Goal: Use online tool/utility: Utilize a website feature to perform a specific function

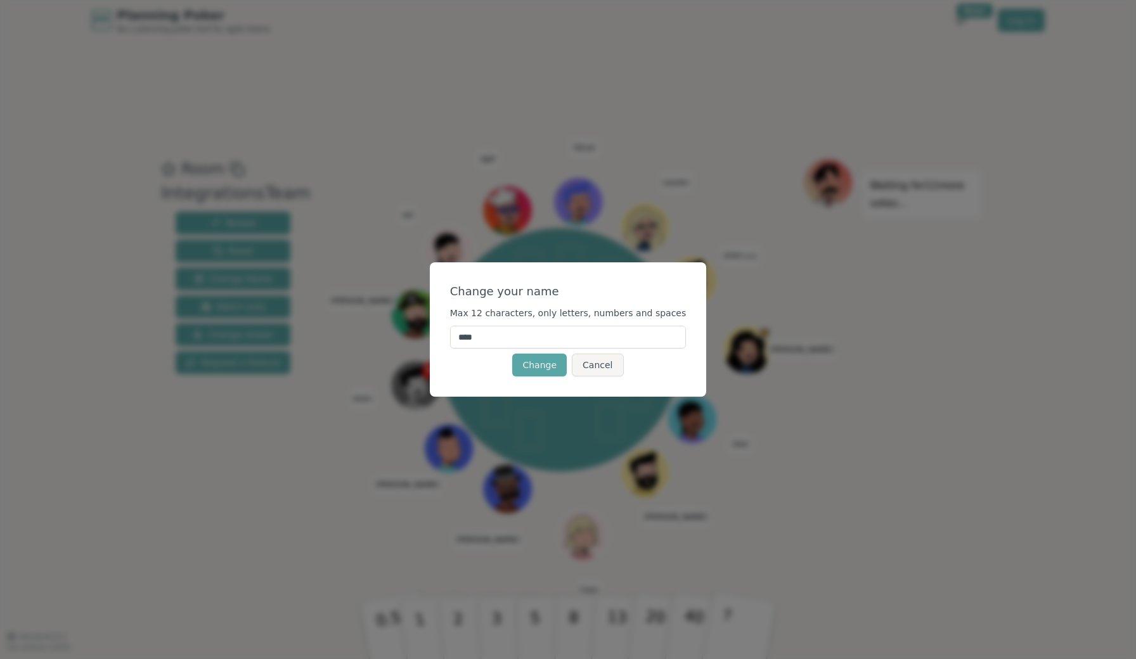
click at [504, 337] on input "****" at bounding box center [568, 337] width 236 height 23
type input "*"
click at [570, 334] on input "*****" at bounding box center [568, 337] width 236 height 23
type input "*****"
click at [557, 361] on button "Change" at bounding box center [539, 365] width 55 height 23
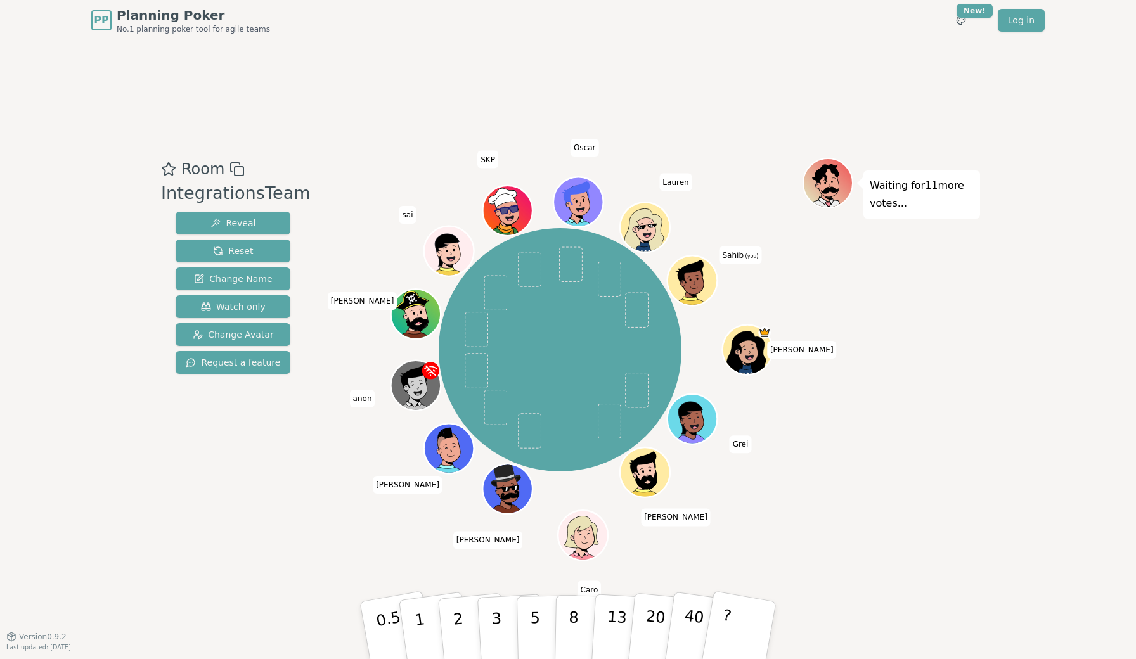
click at [702, 269] on icon at bounding box center [690, 273] width 45 height 28
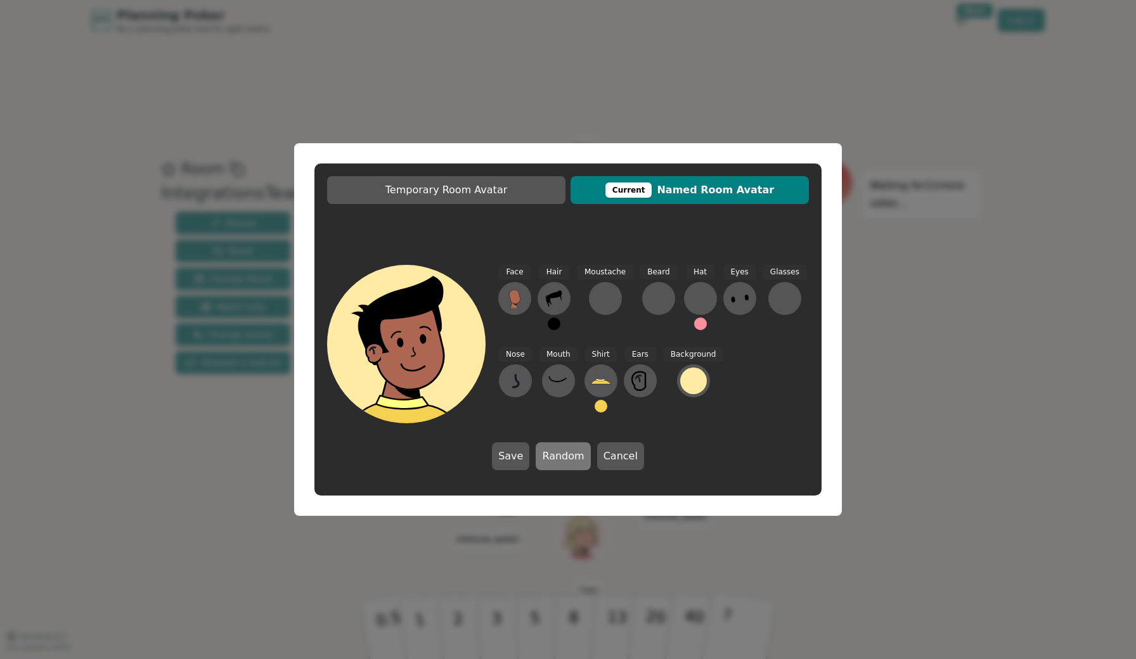
click at [568, 455] on button "Random" at bounding box center [563, 457] width 55 height 28
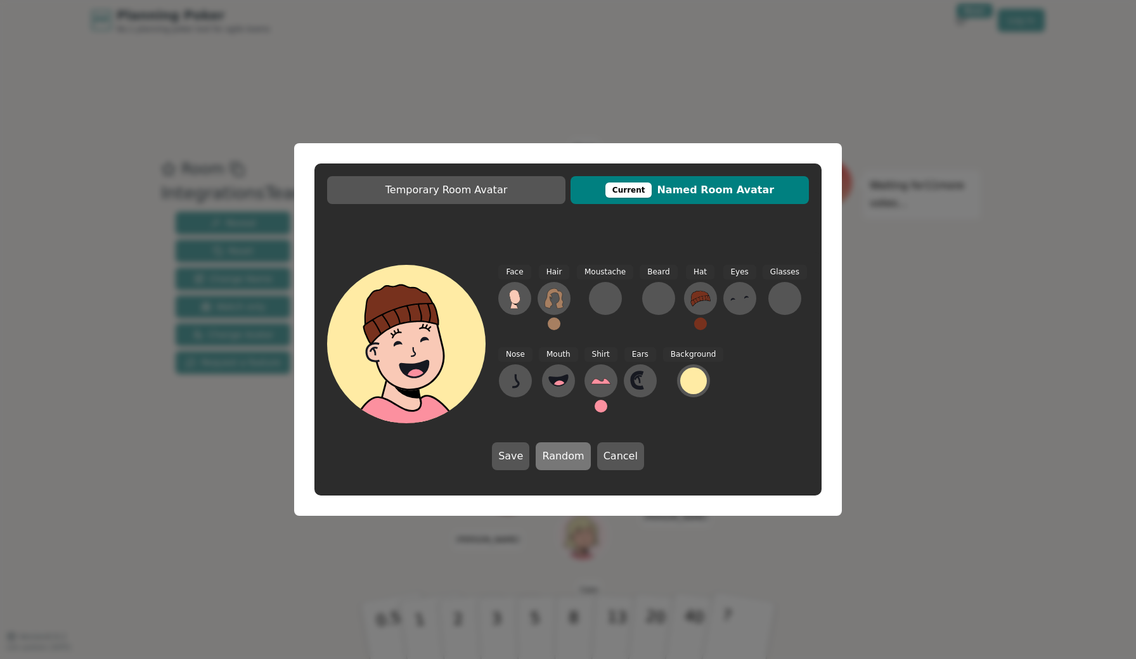
click at [568, 455] on button "Random" at bounding box center [563, 457] width 55 height 28
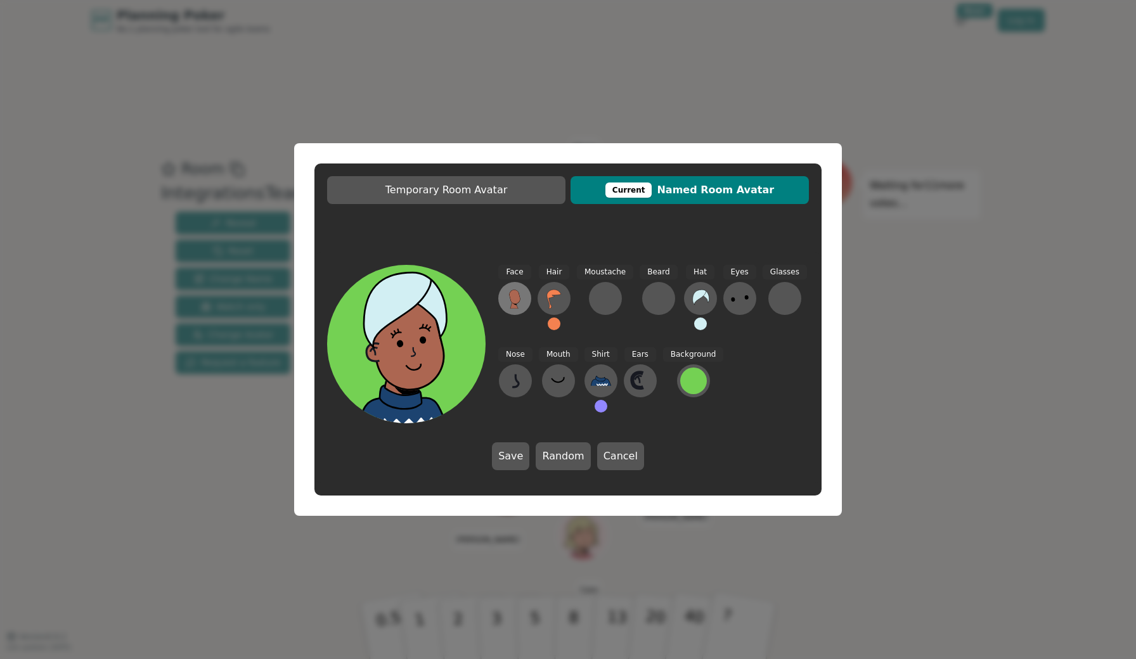
click at [514, 307] on icon at bounding box center [514, 305] width 8 height 7
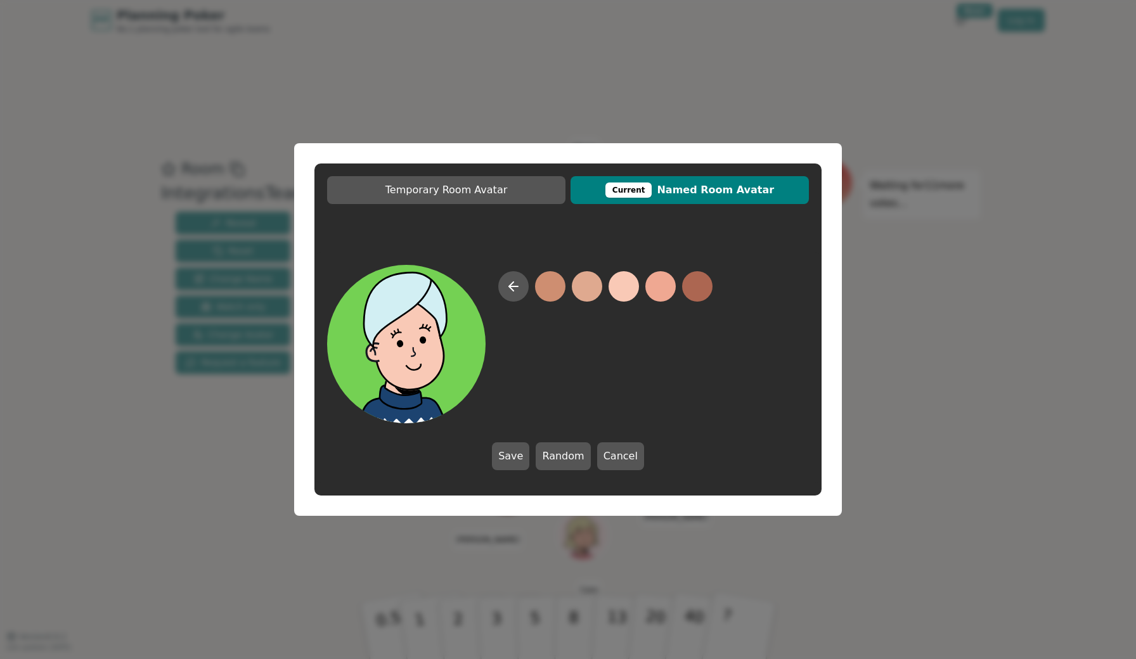
click at [629, 288] on button at bounding box center [624, 286] width 30 height 30
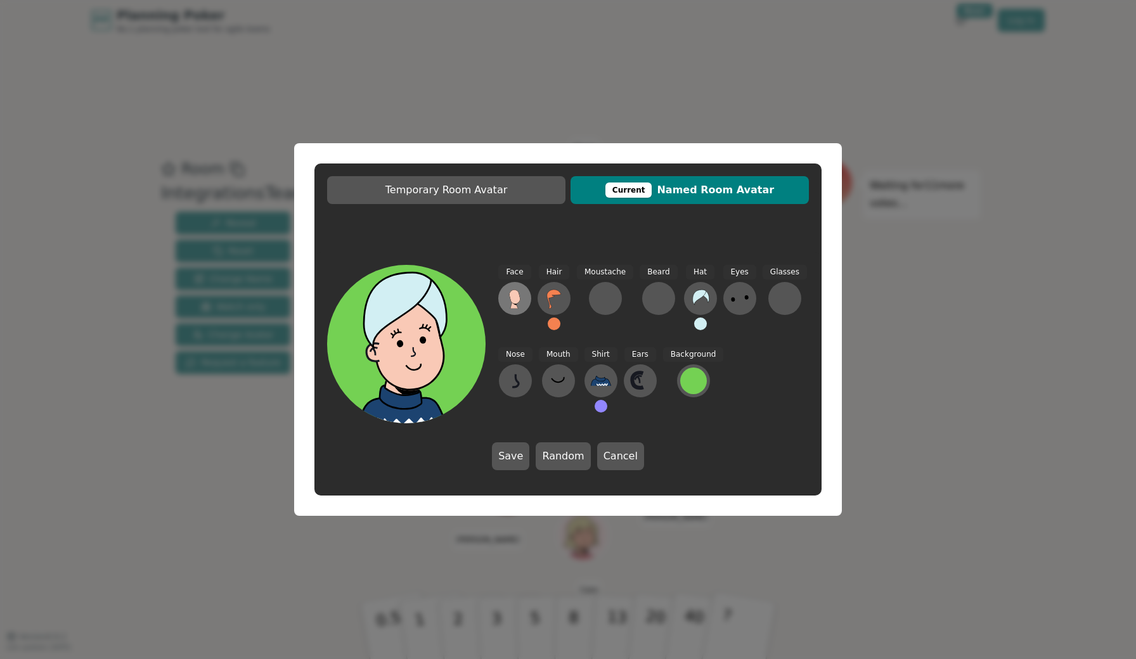
click at [514, 288] on button at bounding box center [514, 298] width 33 height 33
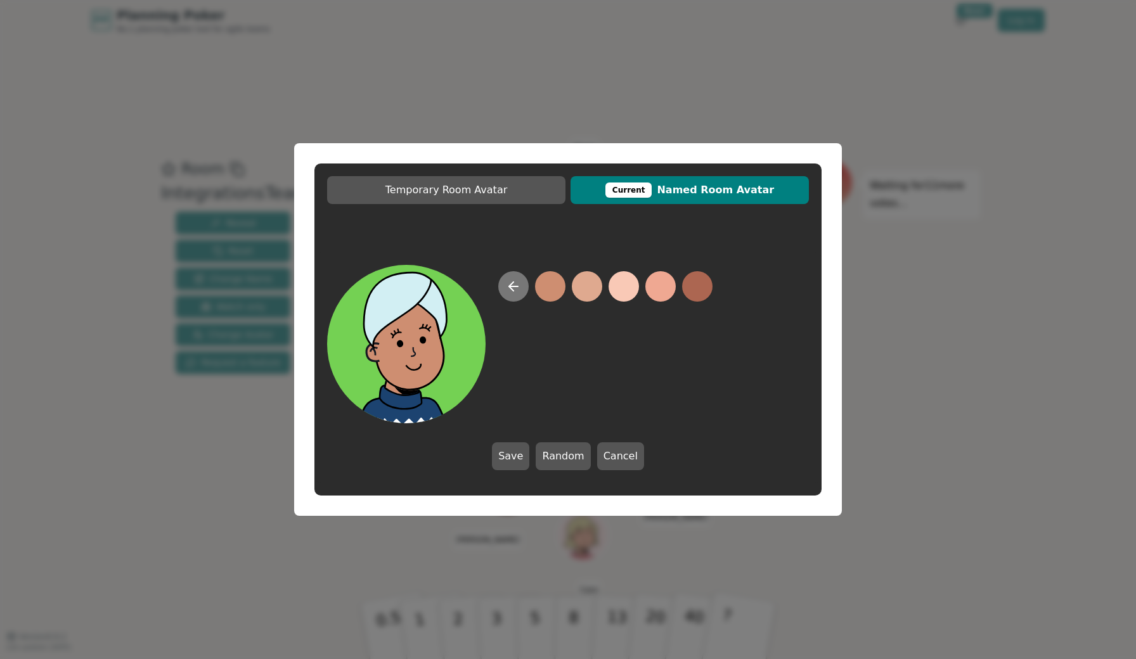
click at [517, 288] on icon at bounding box center [513, 286] width 15 height 15
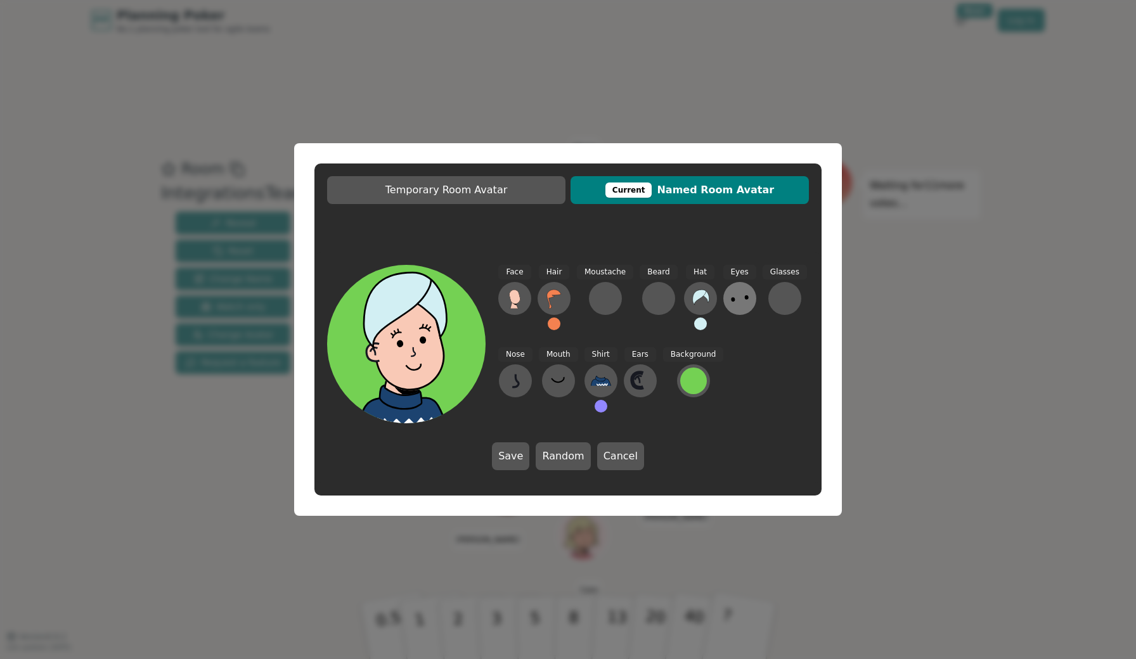
click at [745, 302] on icon at bounding box center [740, 298] width 20 height 20
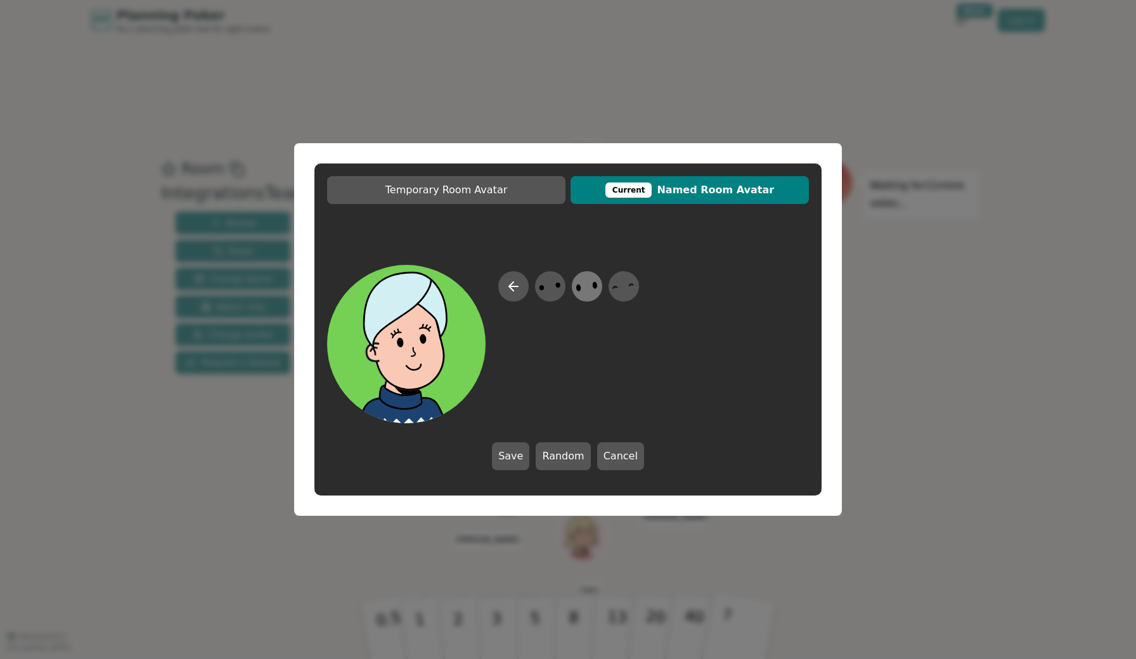
click at [595, 285] on ellipse at bounding box center [596, 285] width 6 height 8
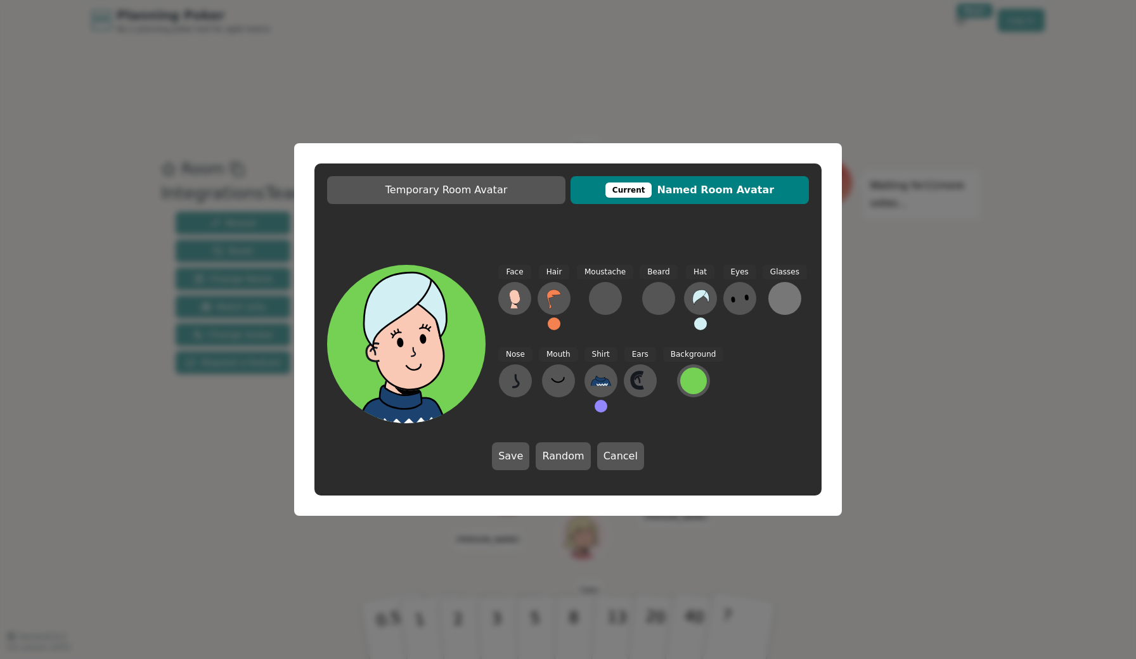
click at [775, 304] on div at bounding box center [785, 298] width 20 height 20
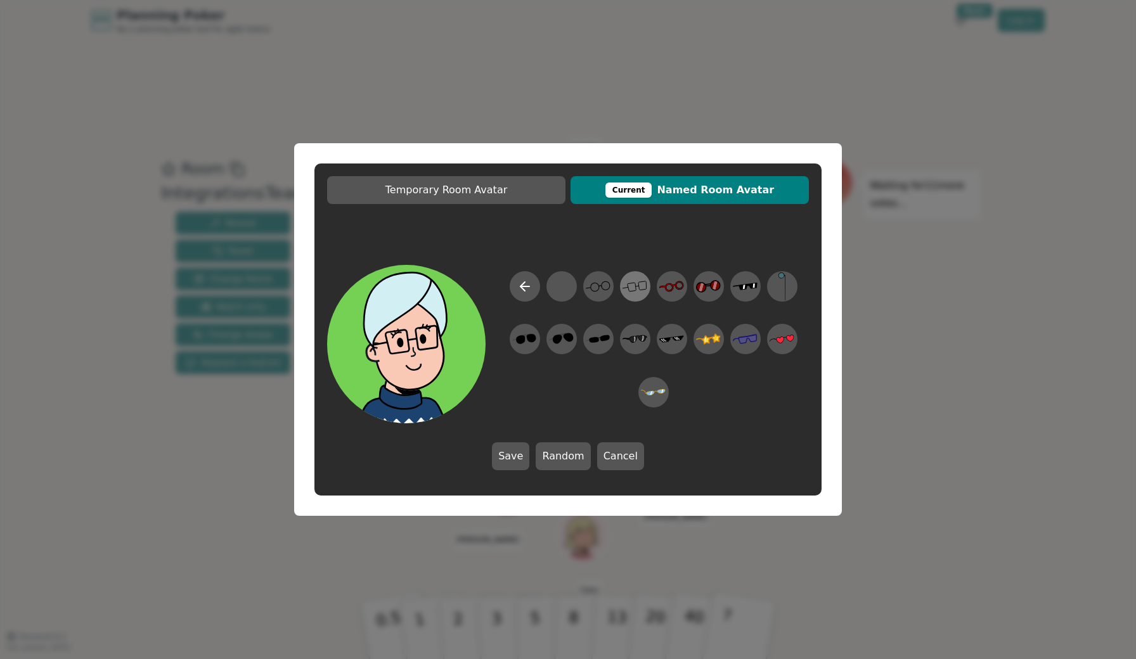
click at [632, 292] on icon at bounding box center [635, 287] width 25 height 29
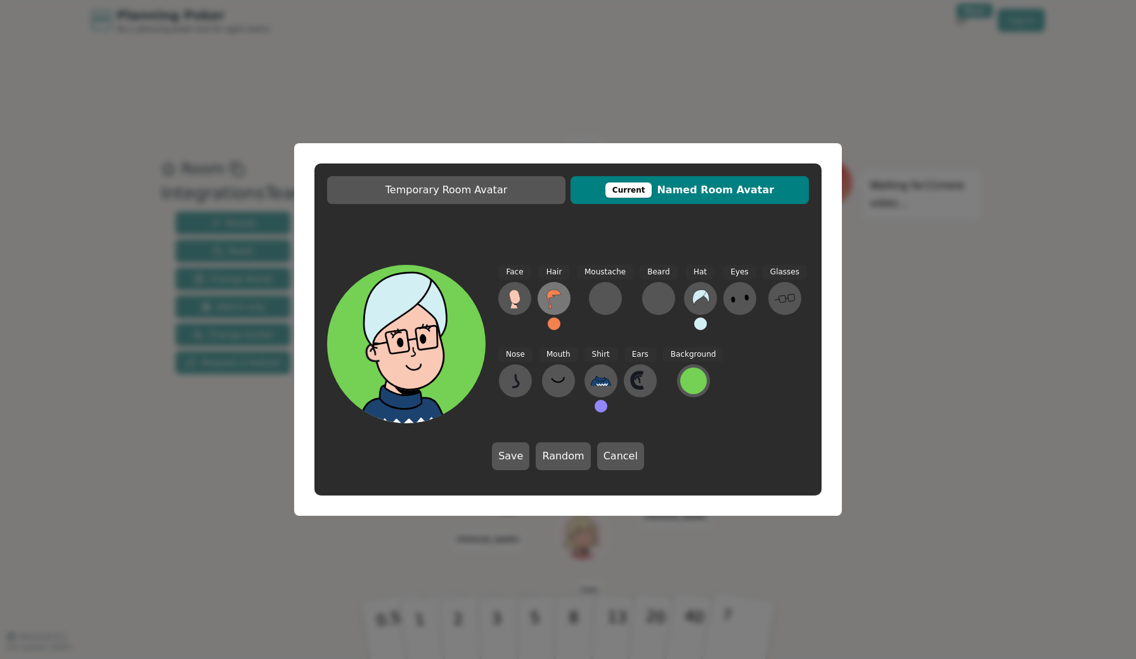
click at [560, 308] on button at bounding box center [554, 298] width 33 height 33
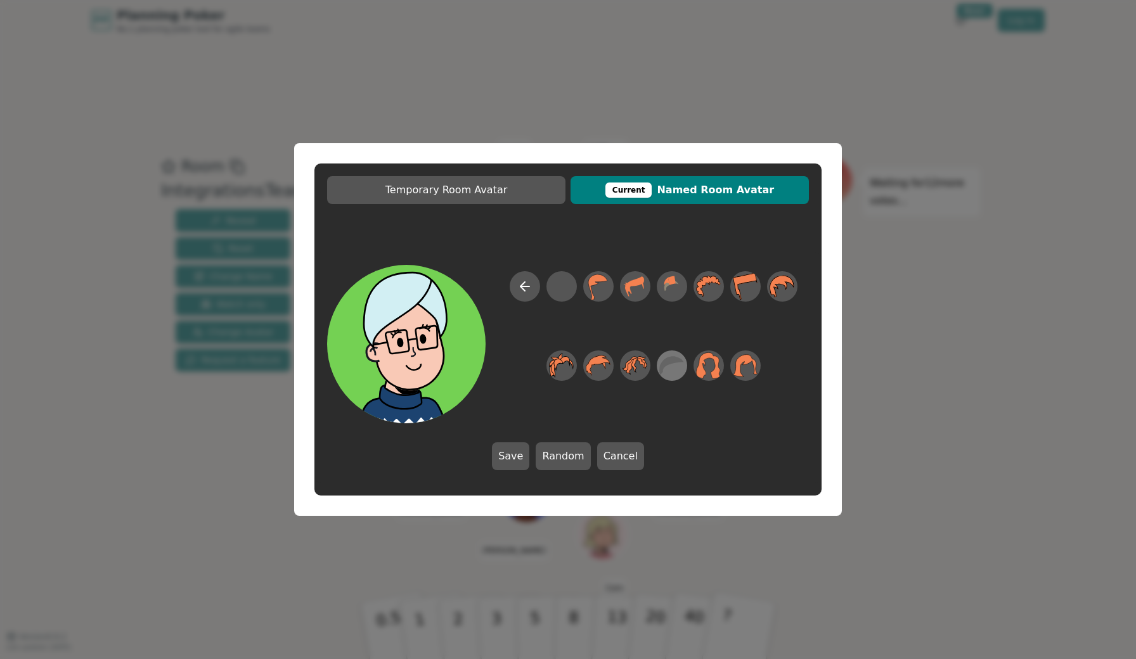
click at [664, 364] on icon at bounding box center [671, 365] width 25 height 19
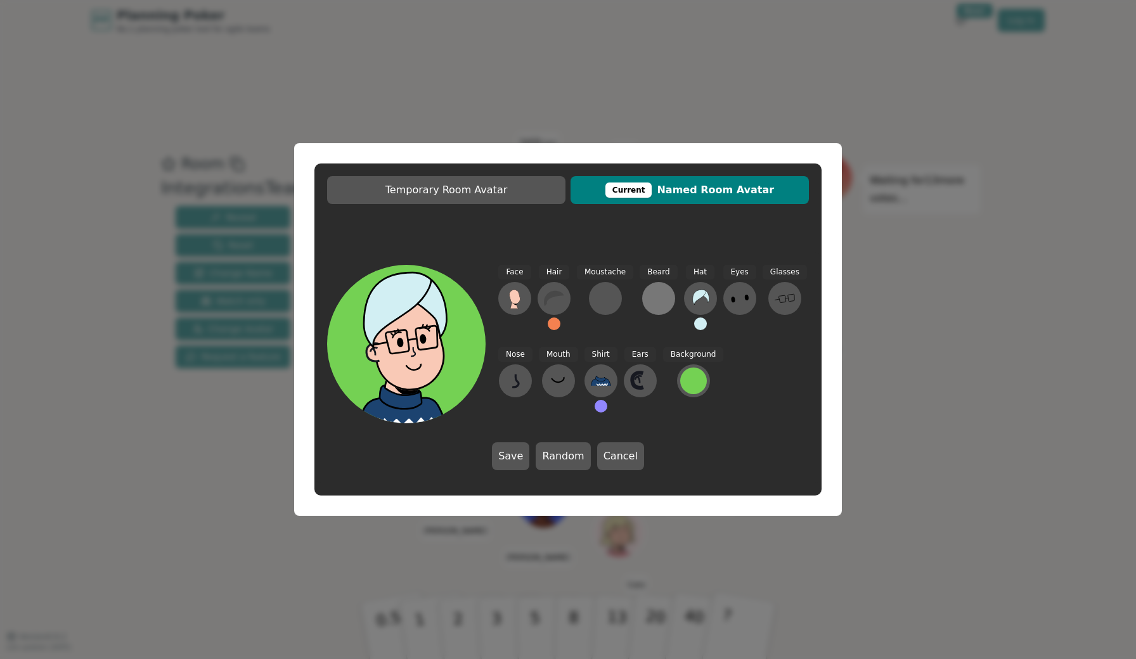
click at [654, 302] on div at bounding box center [659, 298] width 20 height 20
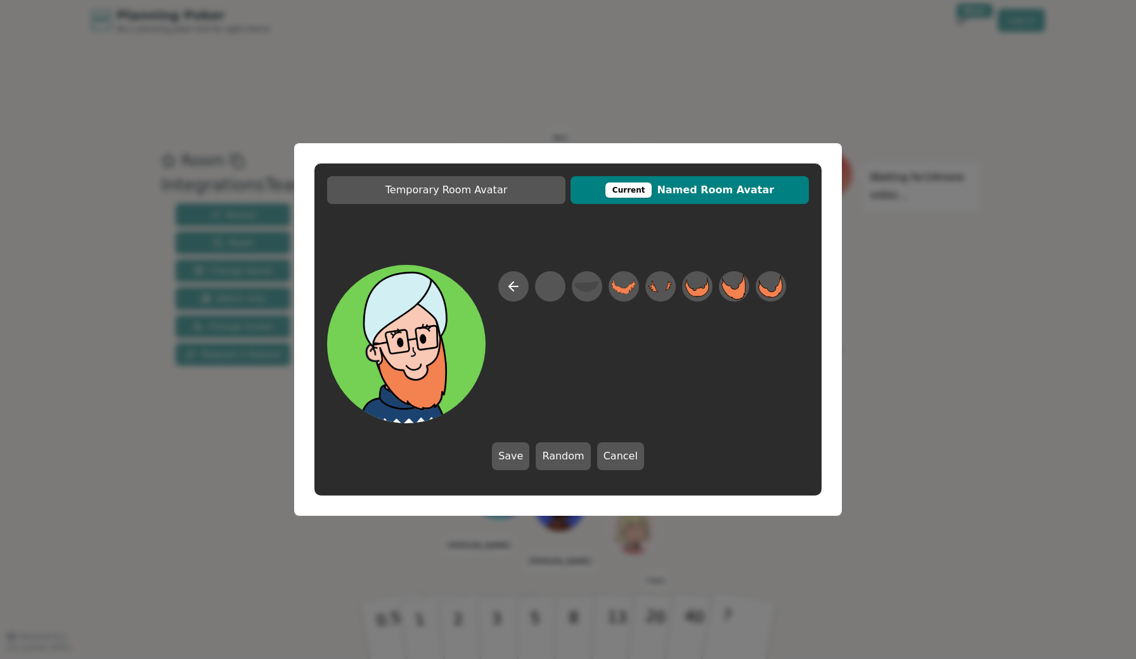
click at [716, 294] on div at bounding box center [642, 347] width 288 height 152
click at [730, 294] on icon at bounding box center [733, 286] width 25 height 27
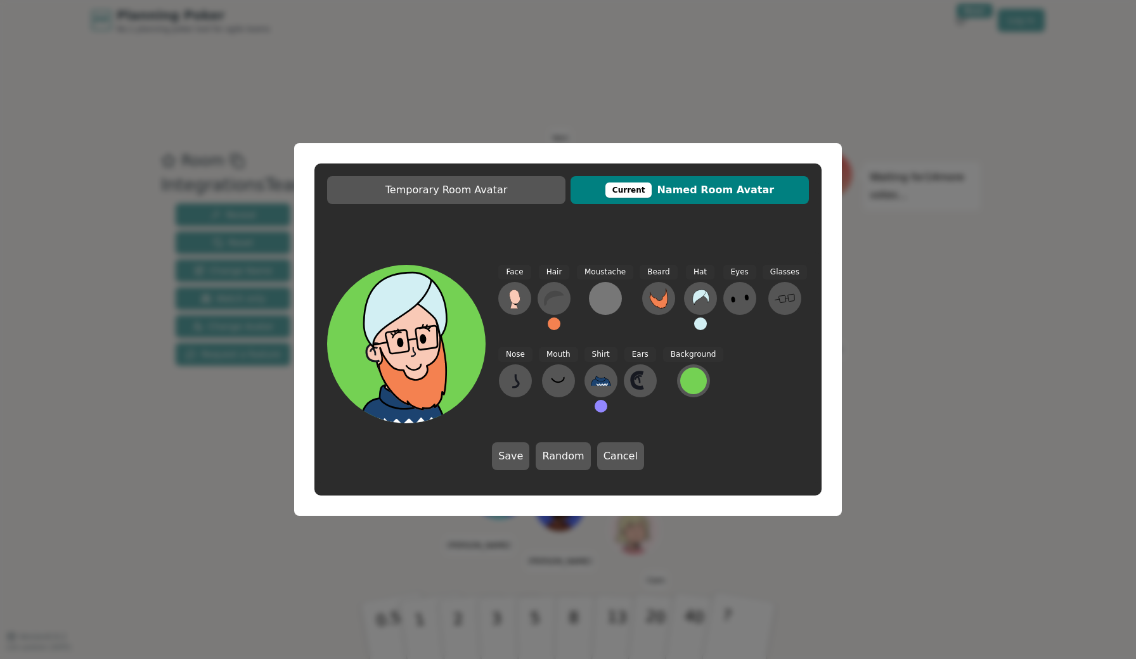
click at [604, 295] on div at bounding box center [605, 298] width 20 height 20
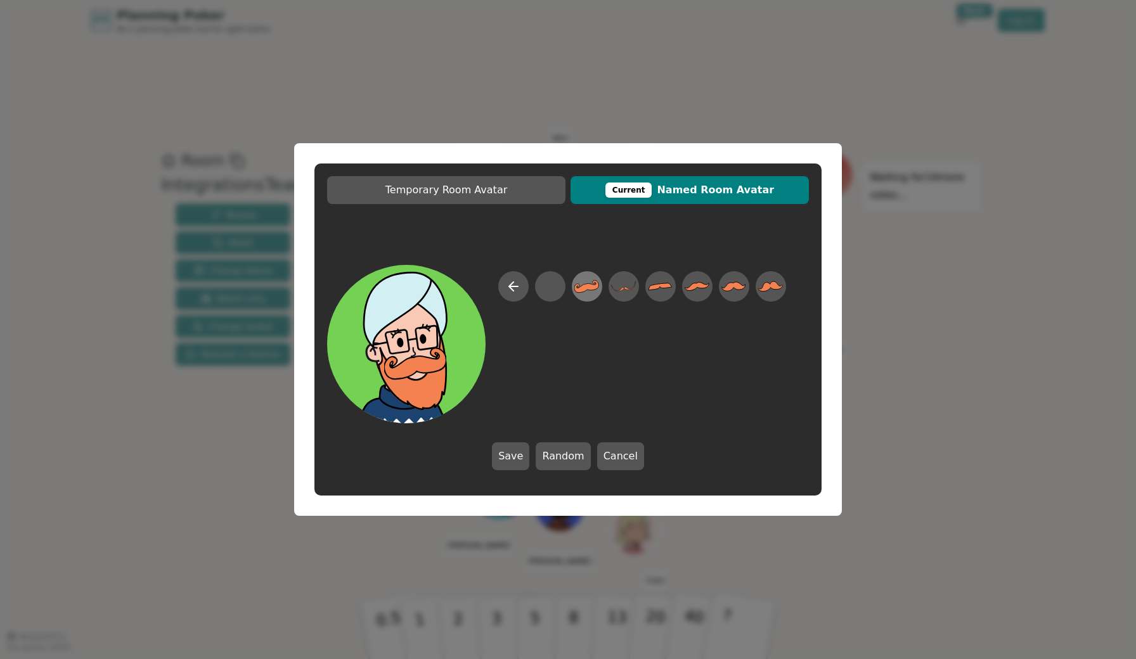
click at [600, 290] on div at bounding box center [587, 286] width 36 height 41
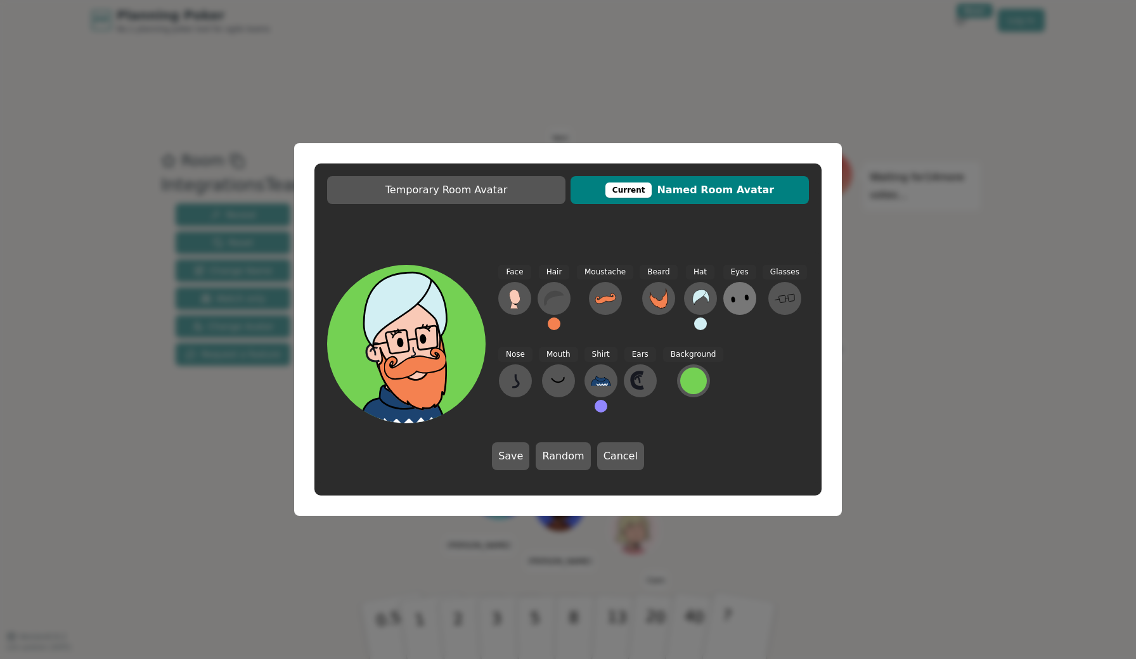
click at [747, 306] on button at bounding box center [739, 298] width 33 height 33
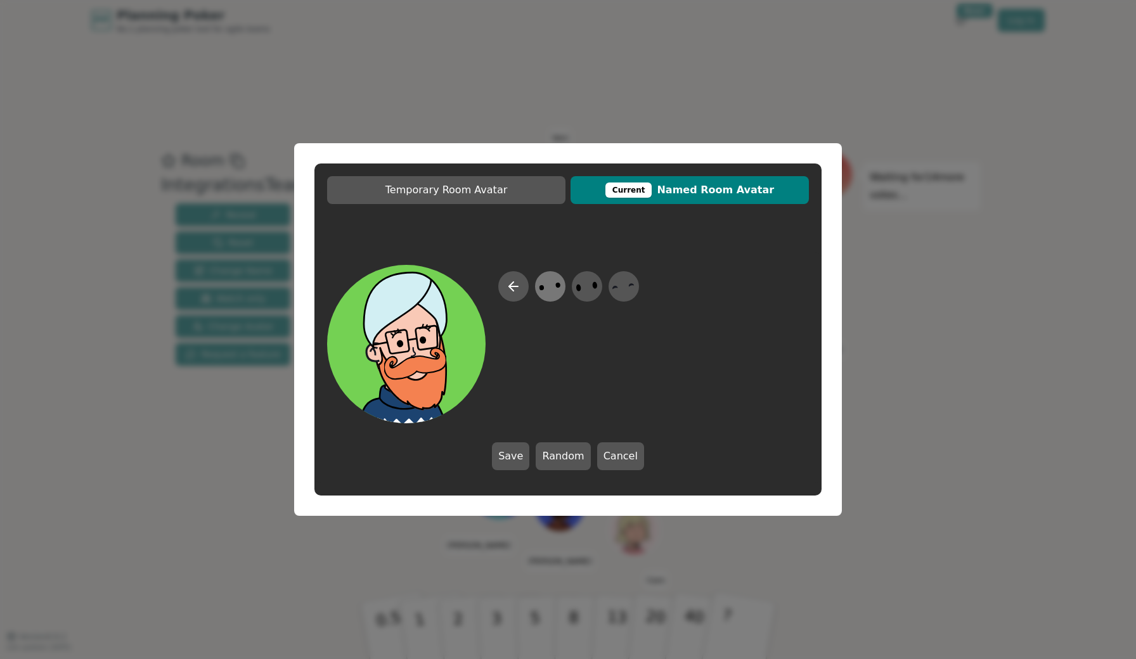
click at [545, 290] on icon at bounding box center [550, 287] width 25 height 29
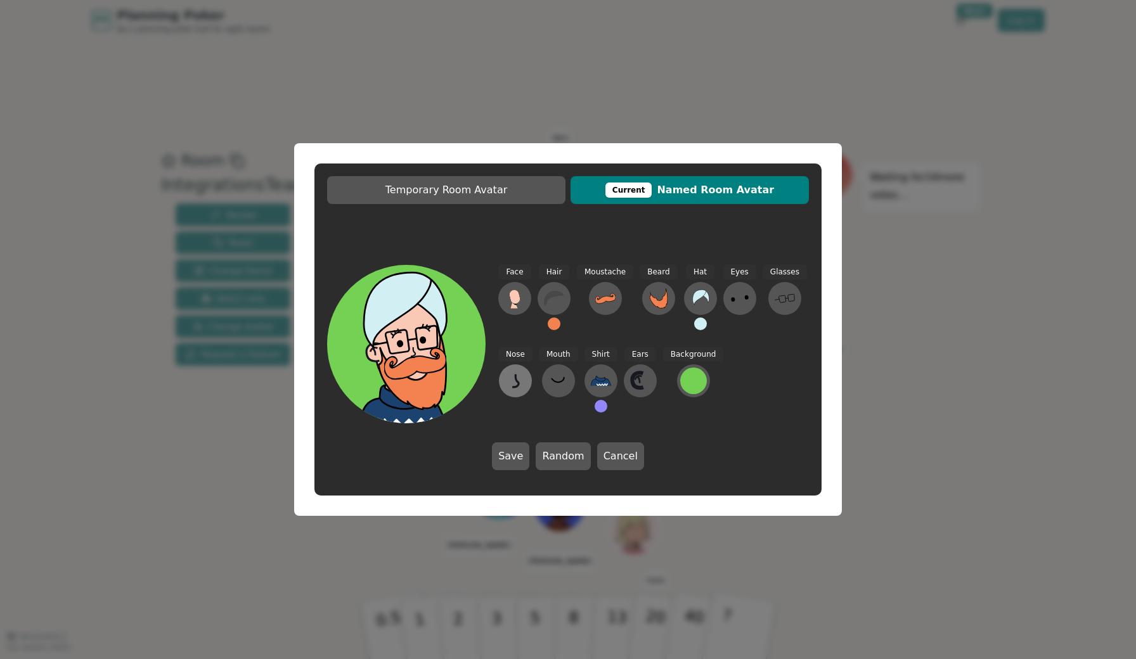
click at [516, 385] on icon at bounding box center [515, 381] width 20 height 20
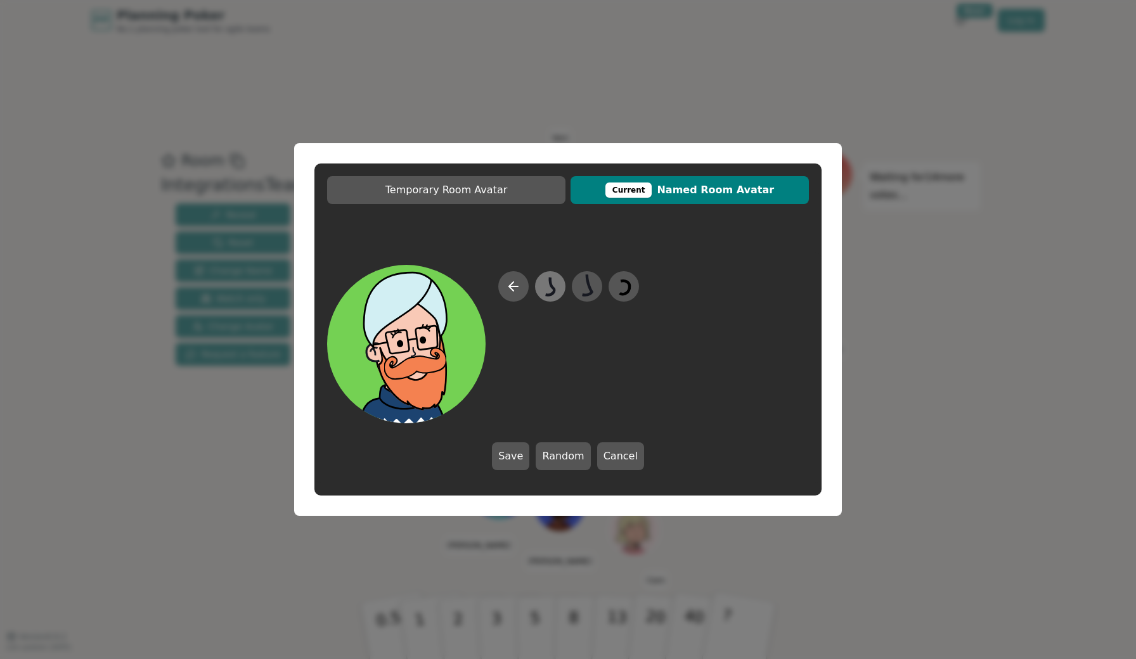
click at [550, 283] on icon at bounding box center [550, 286] width 9 height 18
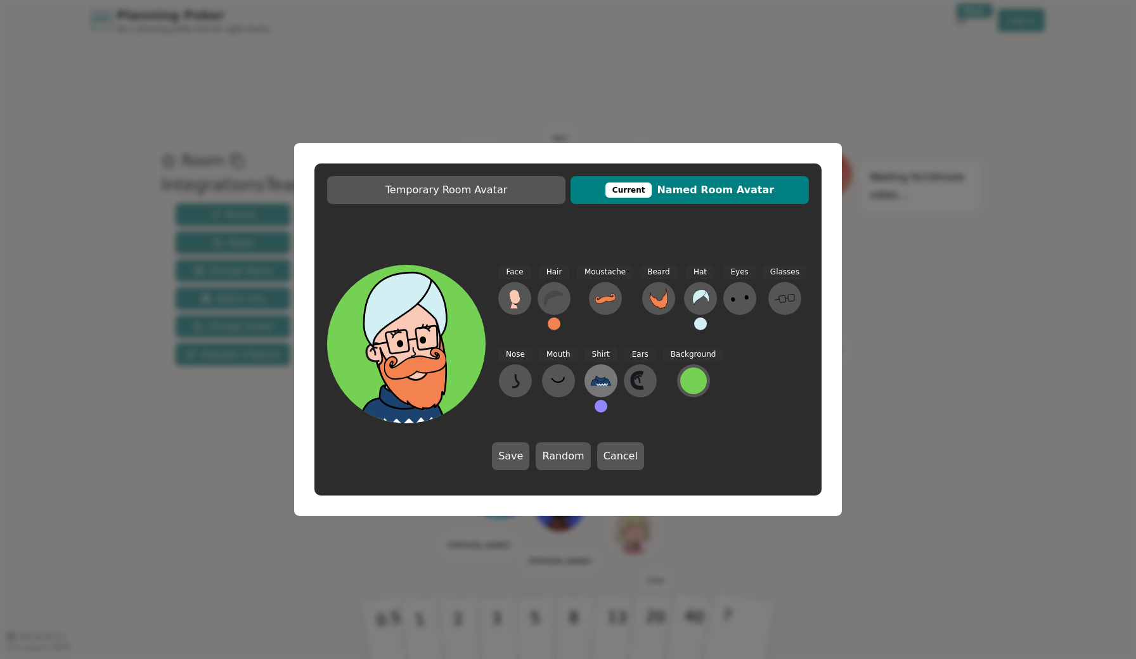
click at [608, 387] on icon at bounding box center [601, 381] width 20 height 20
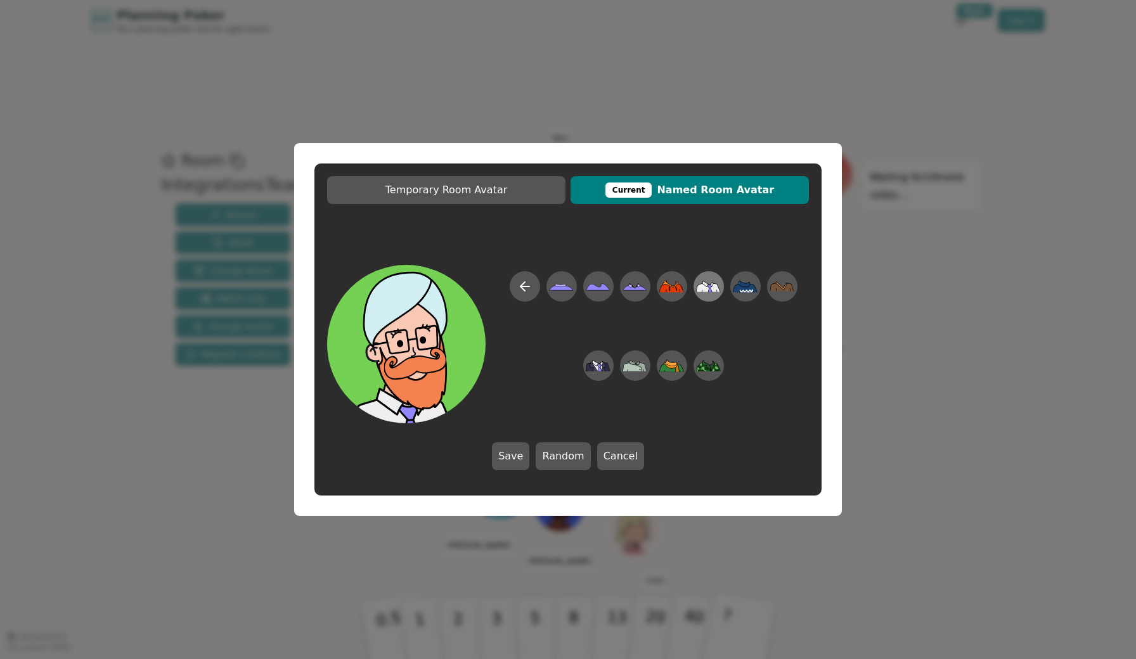
click at [707, 283] on icon at bounding box center [708, 287] width 25 height 29
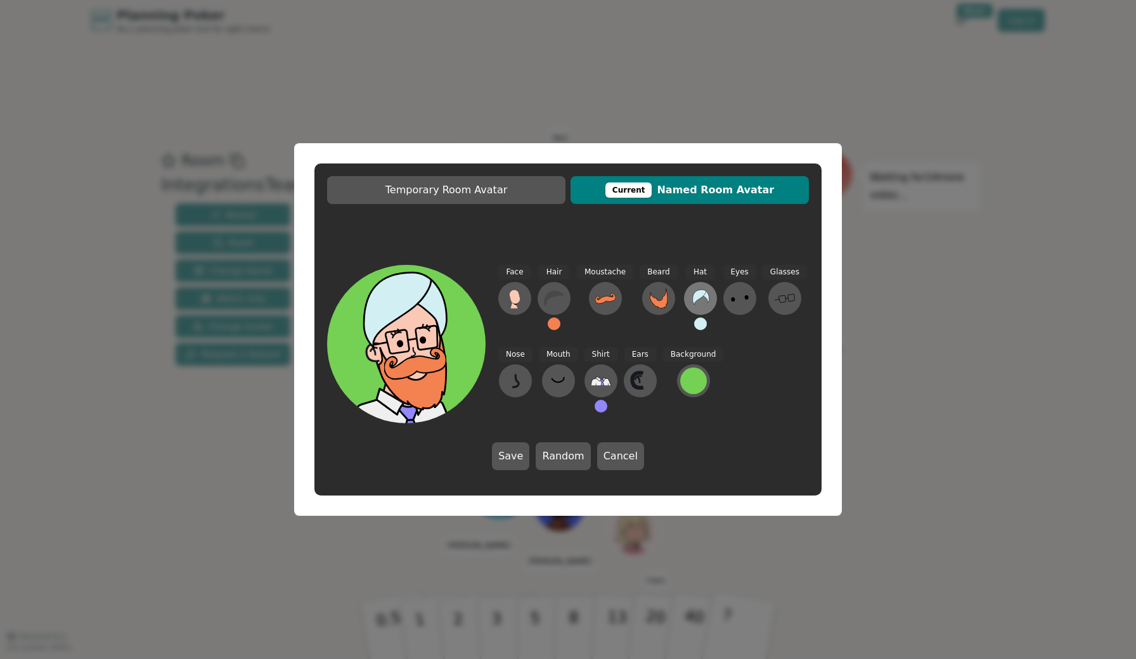
click at [695, 297] on icon at bounding box center [700, 297] width 16 height 15
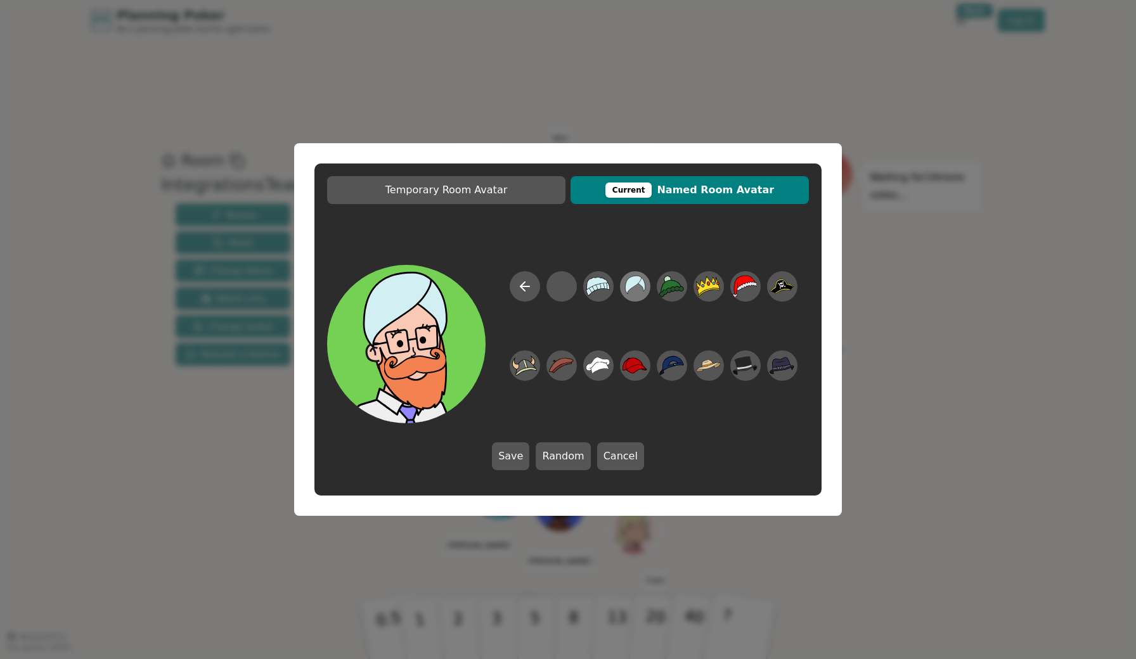
click at [636, 287] on icon at bounding box center [635, 287] width 25 height 29
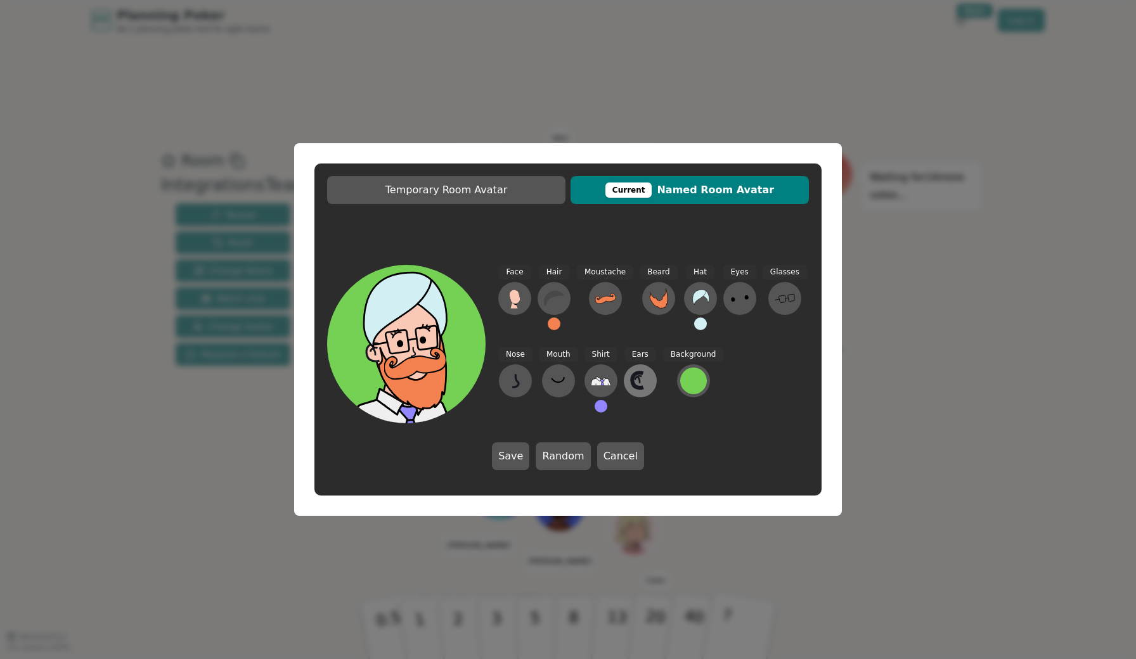
click at [641, 379] on icon at bounding box center [640, 381] width 20 height 20
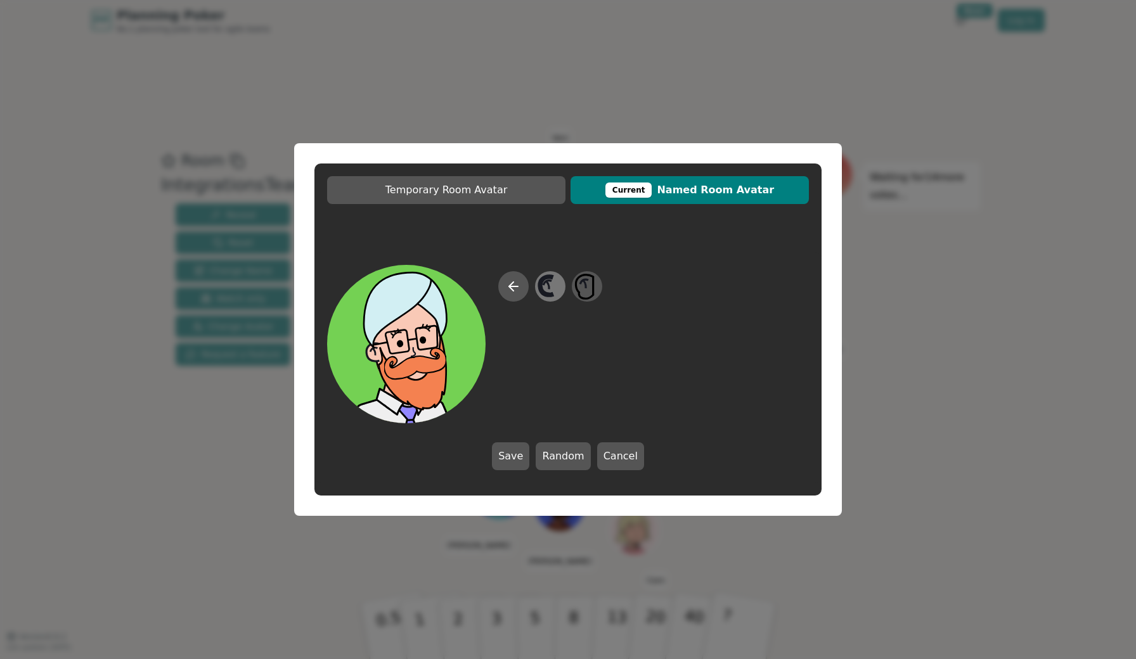
click at [551, 293] on icon at bounding box center [546, 285] width 13 height 18
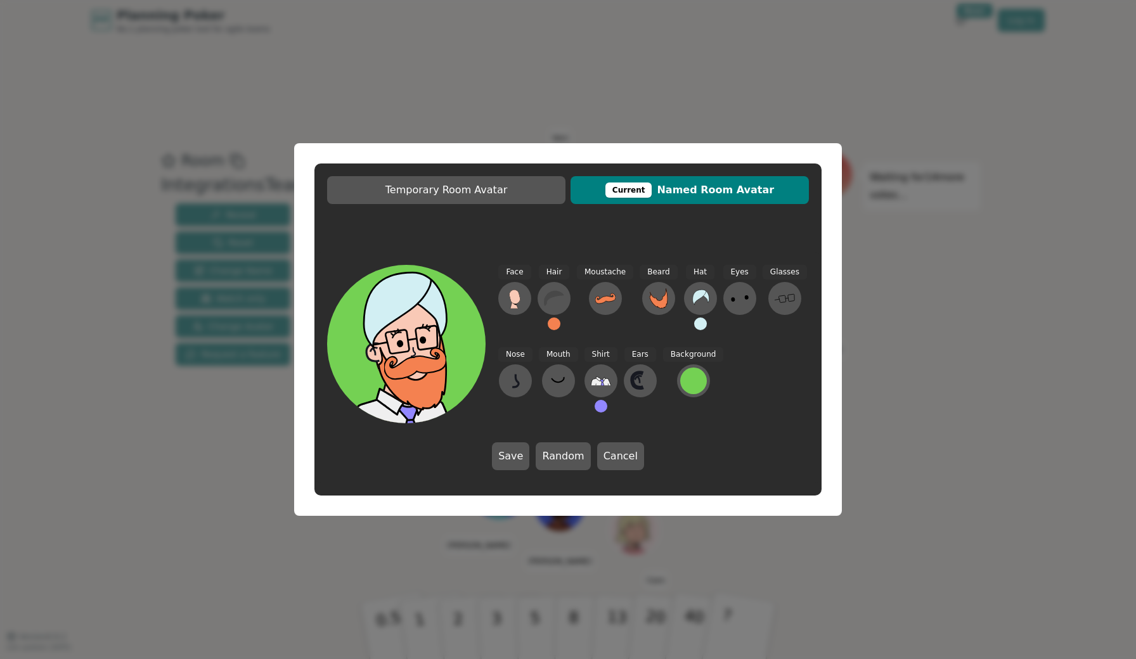
click at [707, 377] on div "Background" at bounding box center [693, 385] width 61 height 76
click at [684, 383] on div at bounding box center [693, 381] width 27 height 27
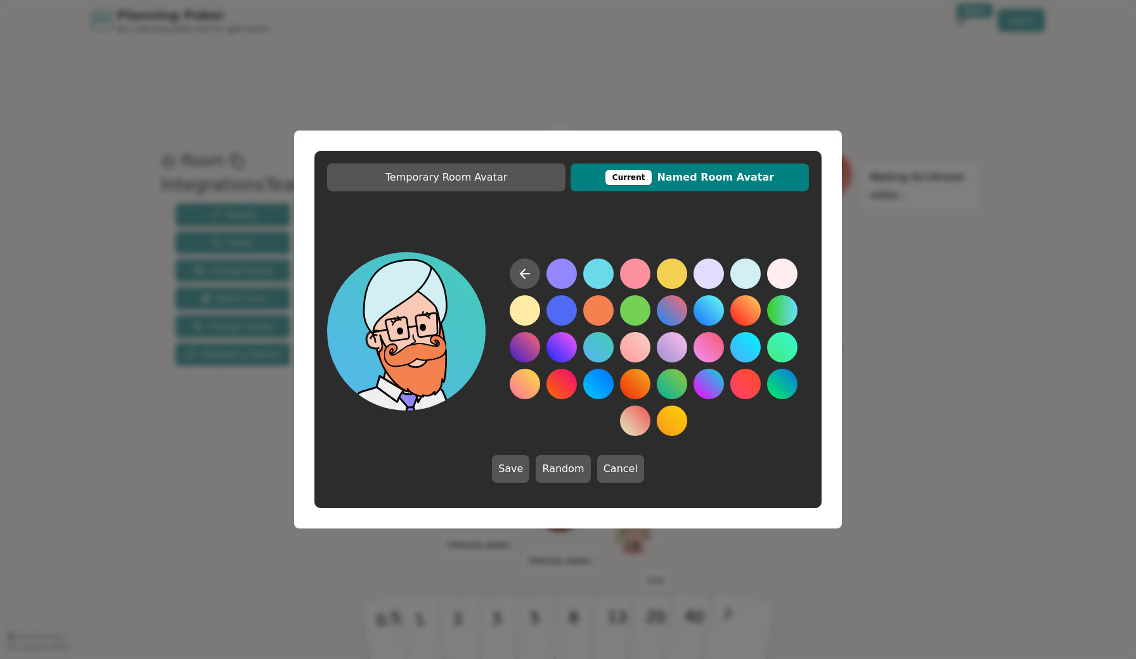
click at [596, 351] on button at bounding box center [598, 347] width 30 height 30
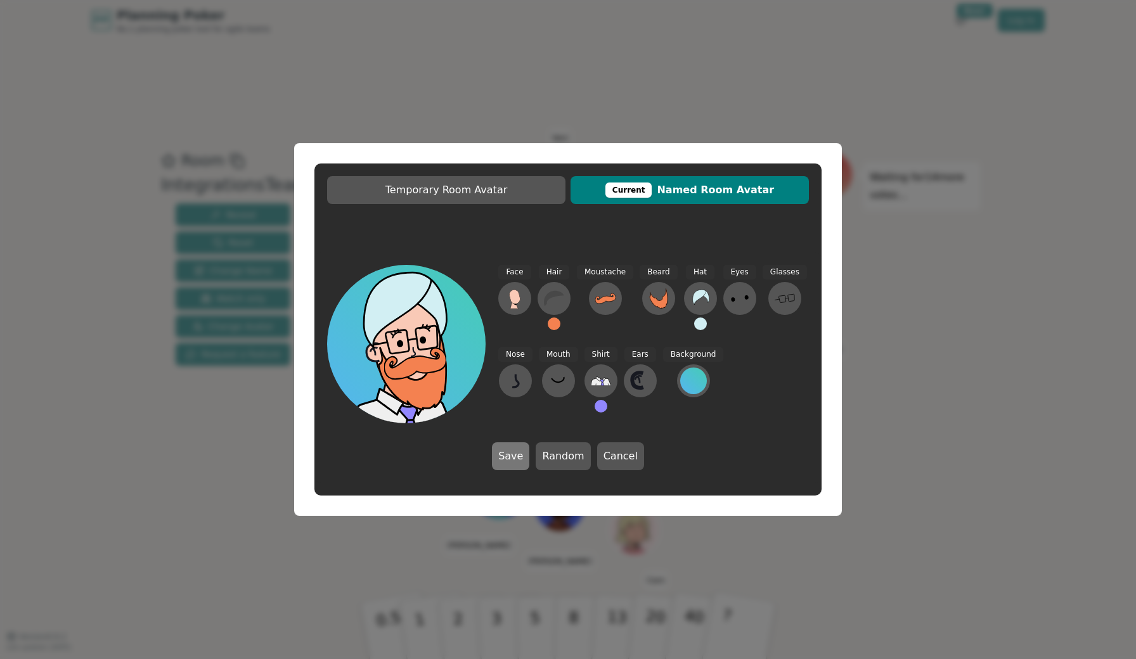
click at [517, 456] on button "Save" at bounding box center [510, 457] width 37 height 28
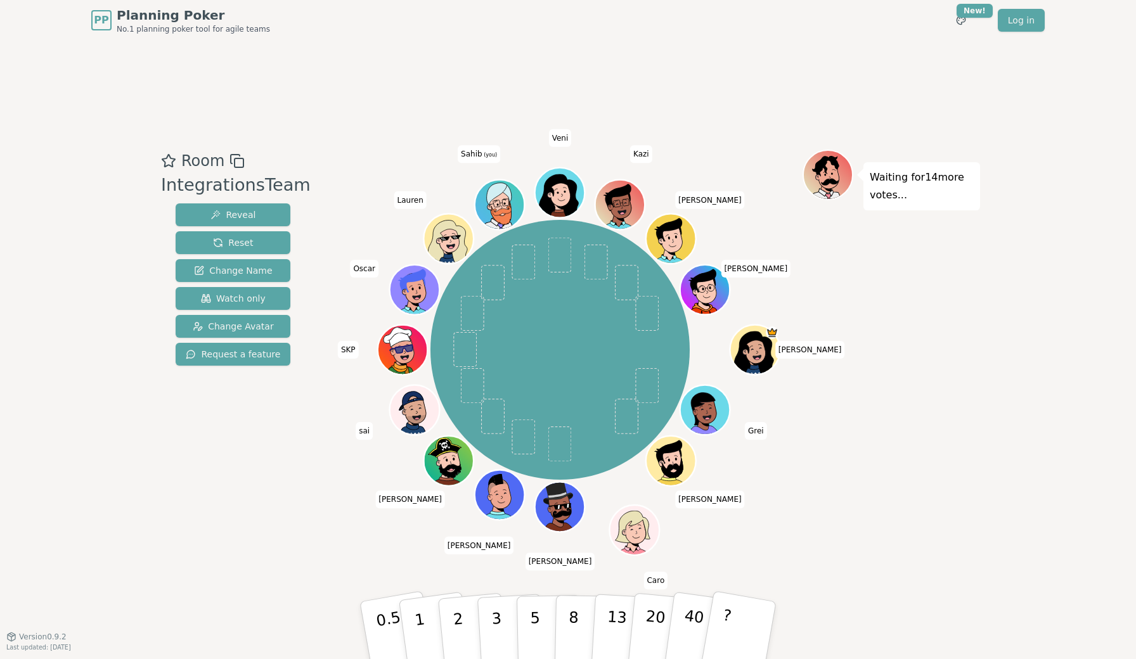
click at [519, 197] on icon at bounding box center [499, 207] width 48 height 44
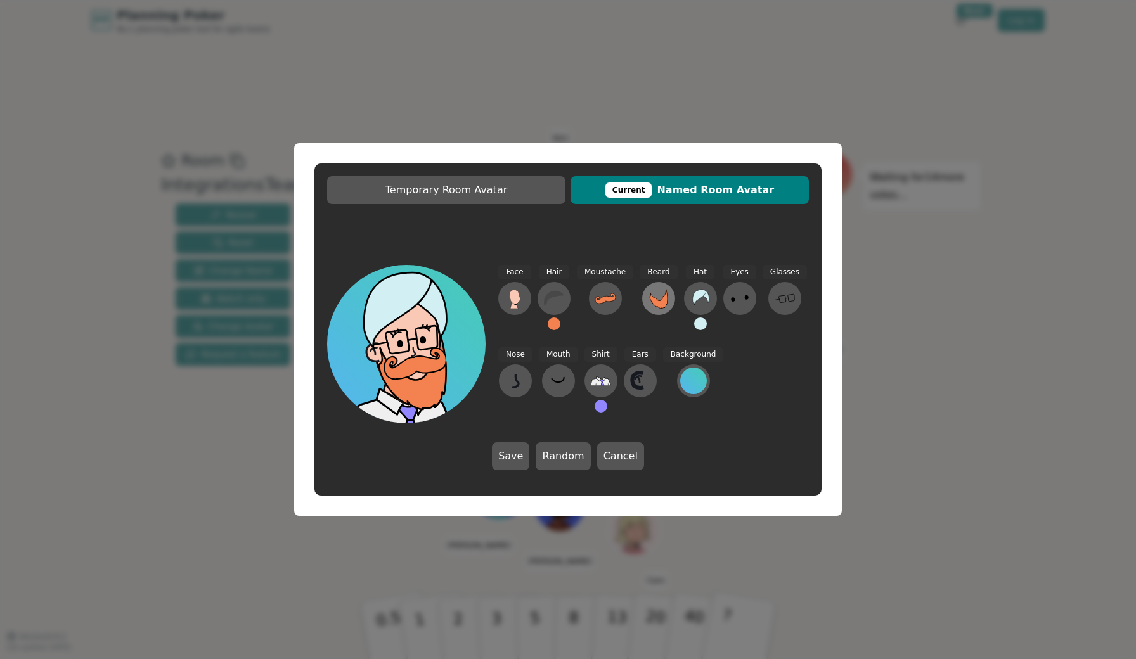
click at [661, 300] on icon at bounding box center [658, 298] width 18 height 20
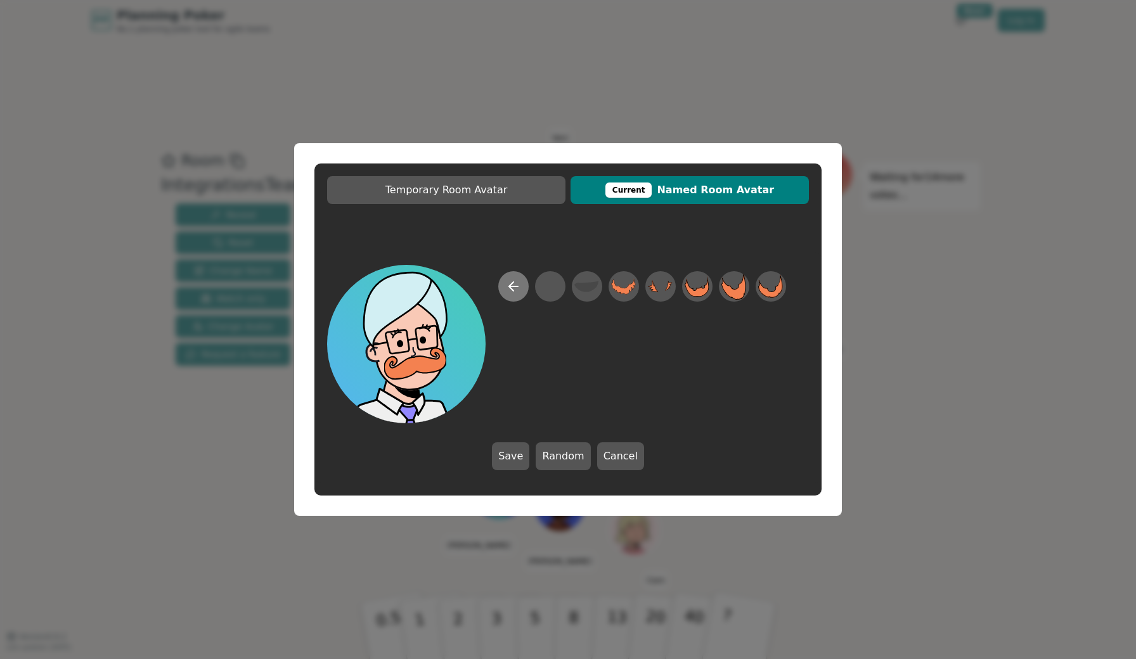
click at [508, 285] on icon at bounding box center [513, 286] width 15 height 15
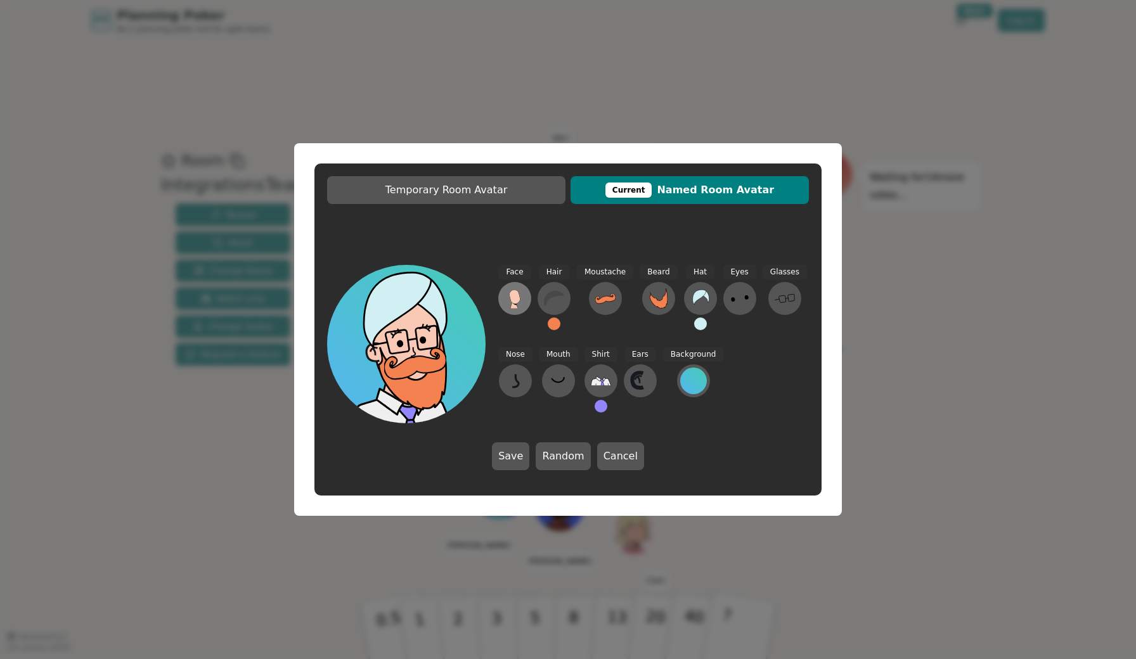
click at [517, 299] on icon at bounding box center [514, 297] width 11 height 14
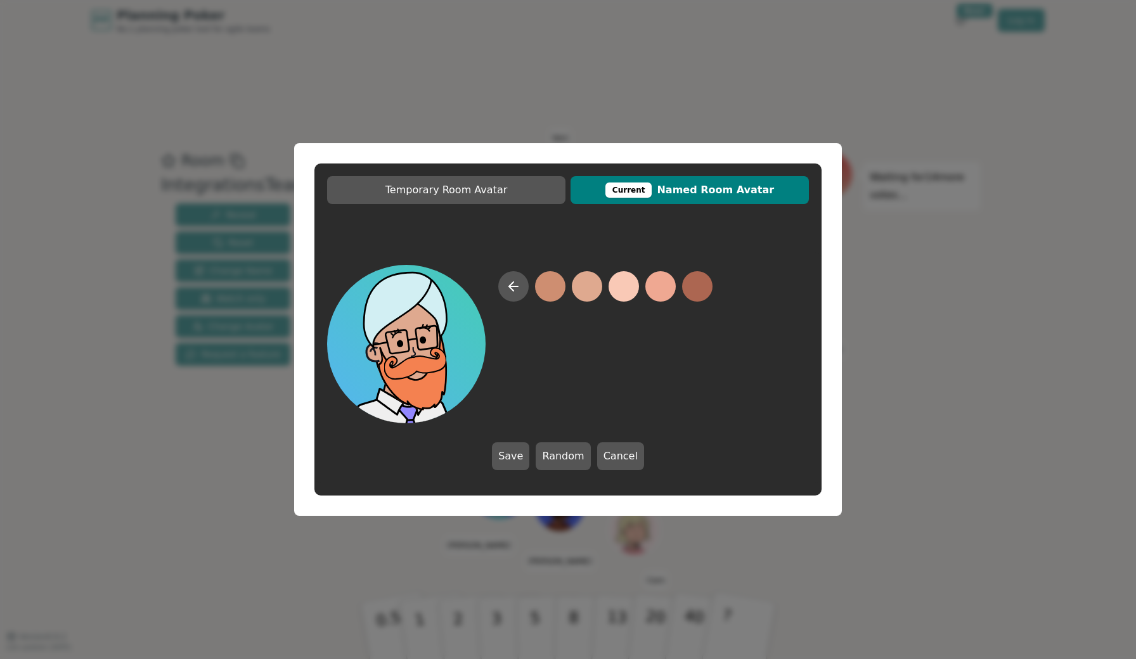
click at [577, 290] on button at bounding box center [587, 286] width 30 height 30
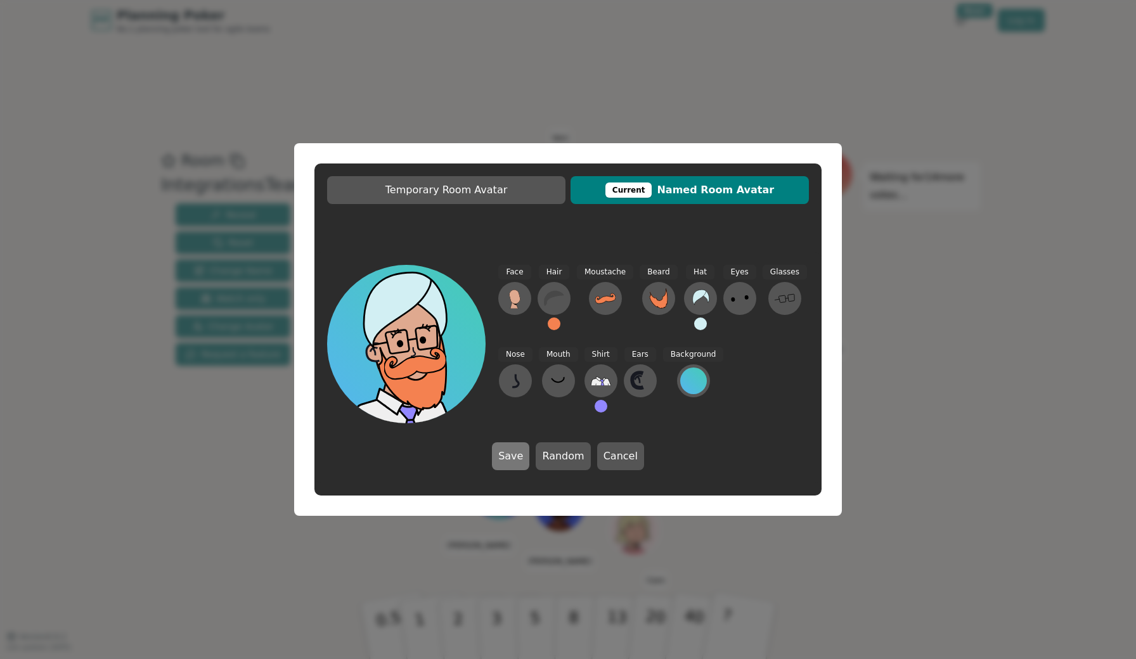
click at [504, 455] on button "Save" at bounding box center [510, 457] width 37 height 28
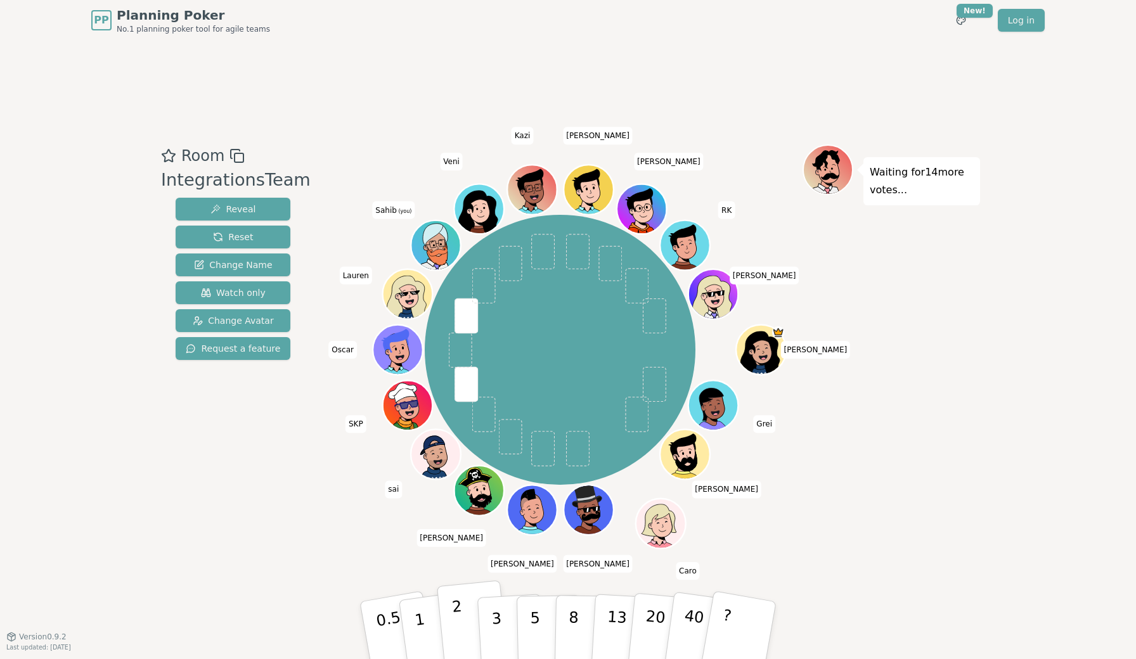
click at [469, 616] on button "2" at bounding box center [473, 631] width 72 height 101
click at [460, 623] on button "2" at bounding box center [473, 631] width 72 height 101
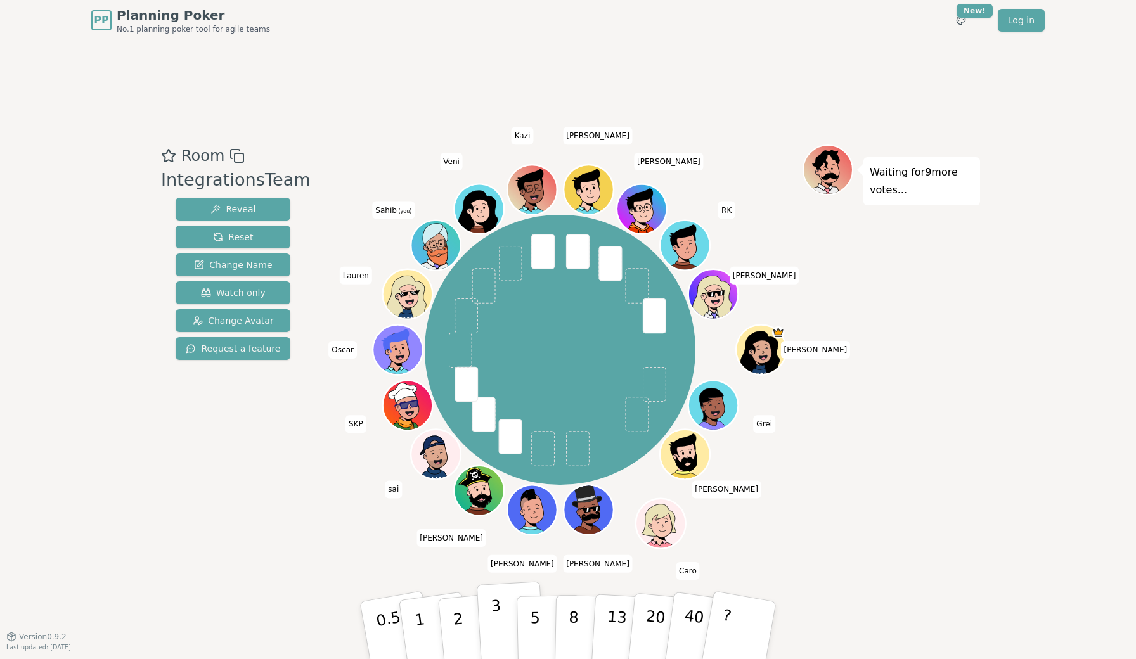
click at [497, 604] on p "3" at bounding box center [498, 631] width 14 height 69
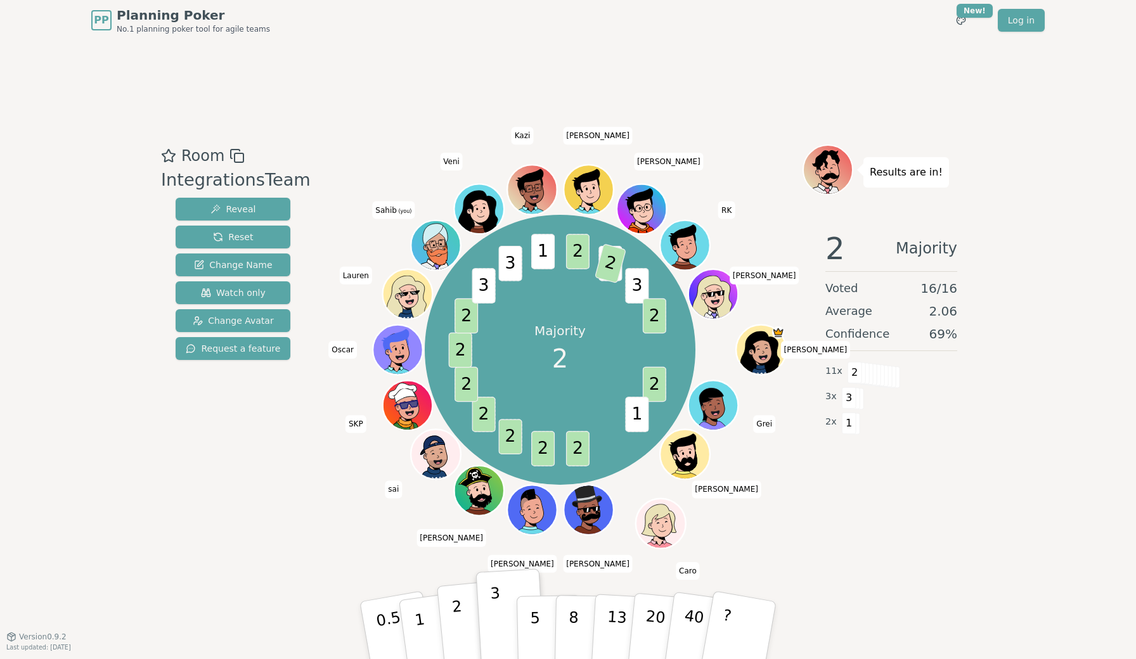
click at [467, 617] on button "2" at bounding box center [473, 631] width 72 height 101
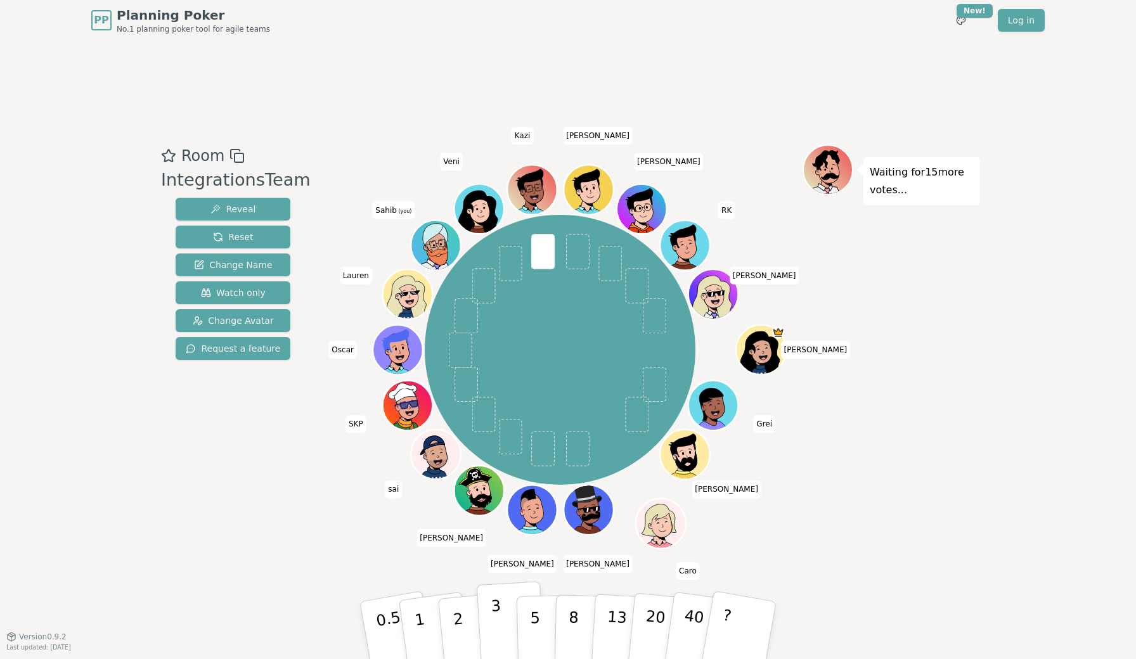
click at [489, 619] on button "3" at bounding box center [511, 630] width 69 height 99
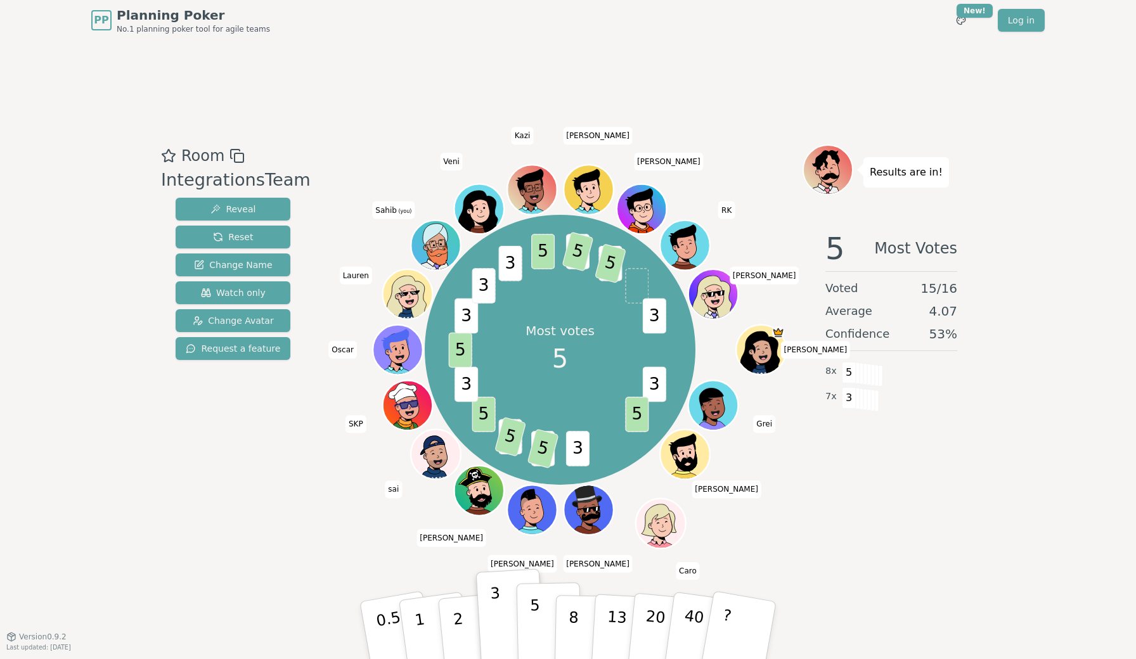
click at [534, 632] on button "5" at bounding box center [549, 631] width 65 height 96
